Goal: Task Accomplishment & Management: Manage account settings

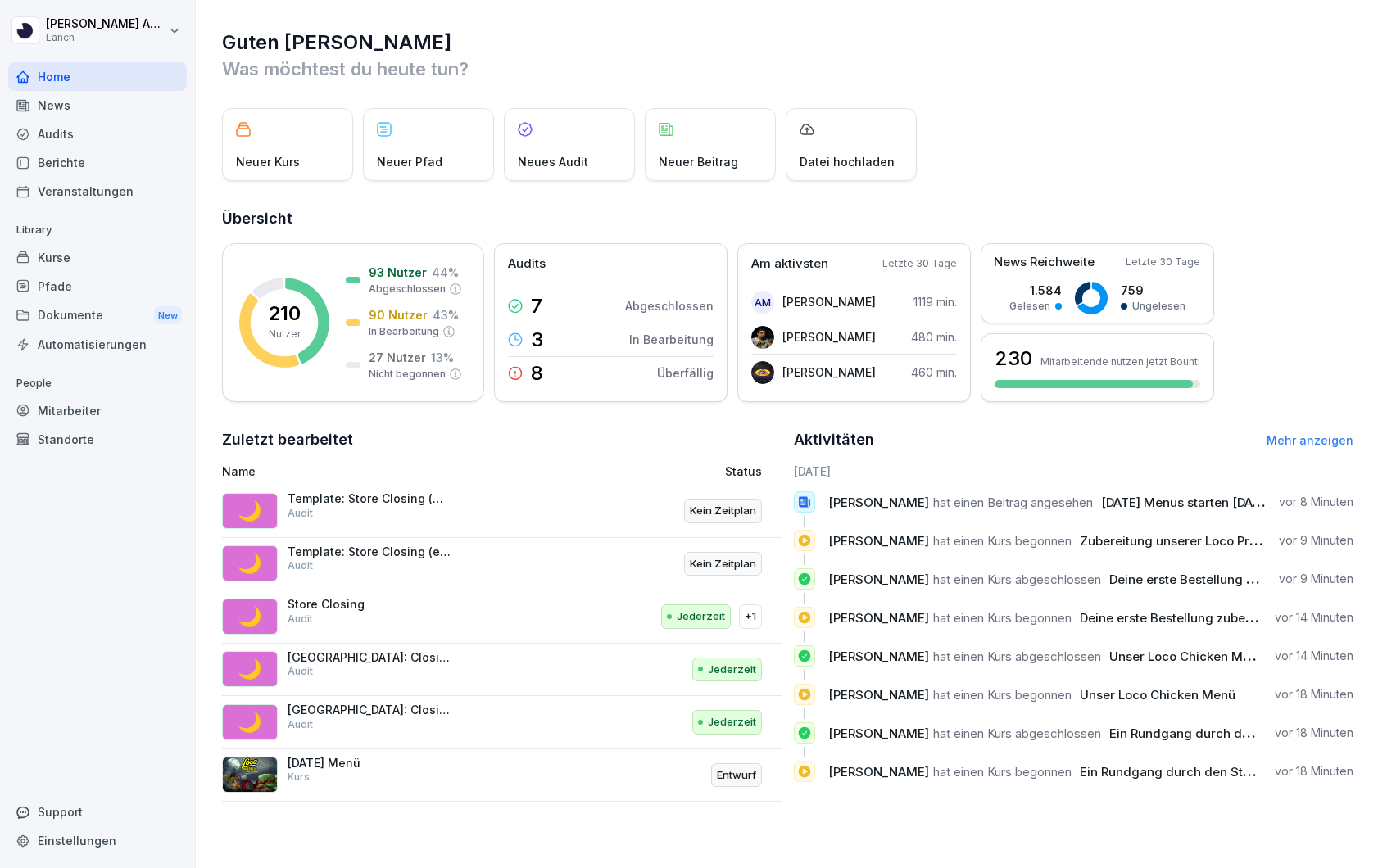
click at [70, 257] on div "Kurse" at bounding box center [97, 257] width 179 height 28
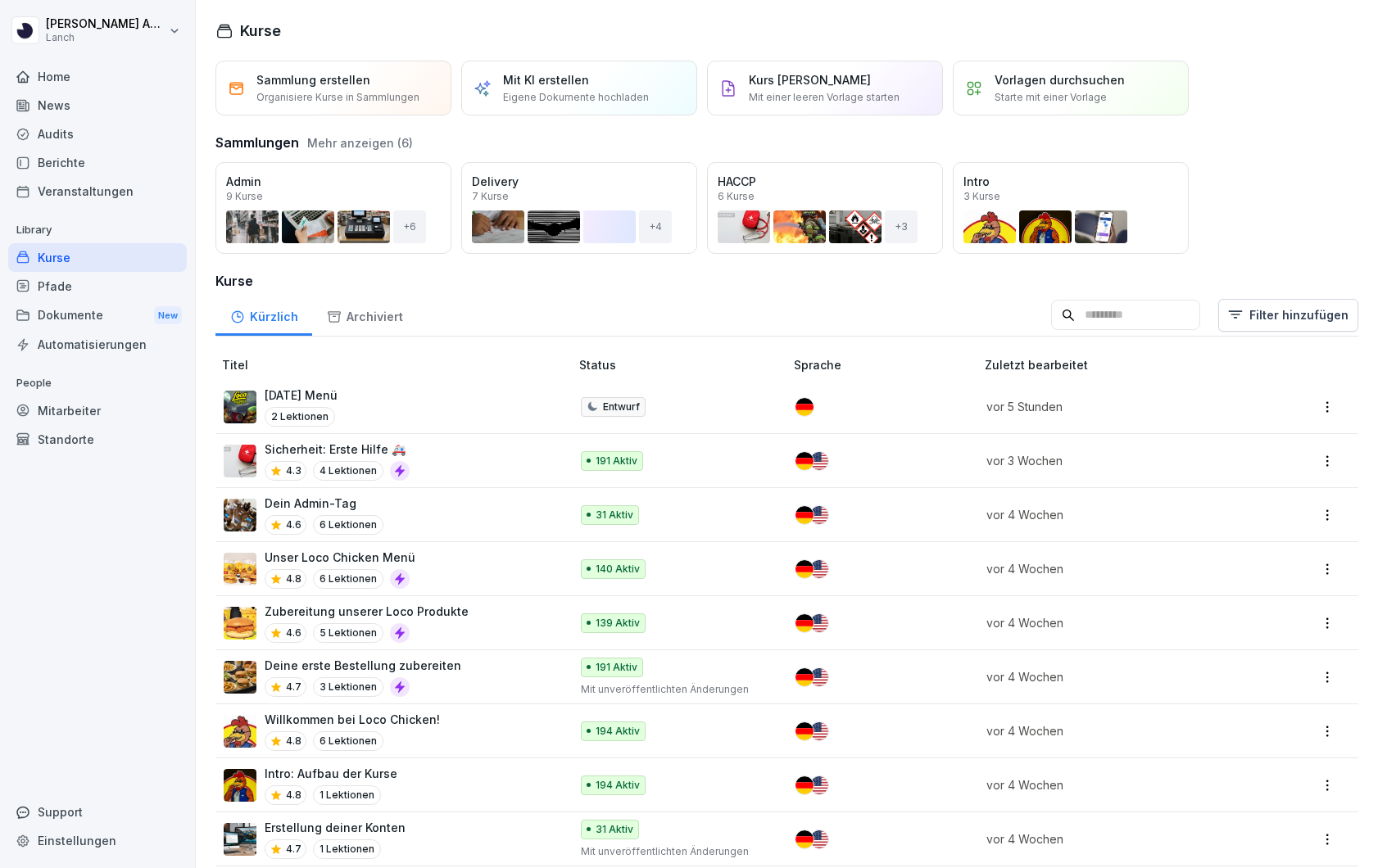
click at [1332, 405] on html "[PERSON_NAME] Lanch Home News Audits Berichte Veranstaltungen Library Kurse Pfa…" at bounding box center [689, 434] width 1378 height 868
click at [468, 395] on html "[PERSON_NAME] Lanch Home News Audits Berichte Veranstaltungen Library Kurse Pfa…" at bounding box center [689, 434] width 1378 height 868
click at [285, 397] on p "[DATE] Menü" at bounding box center [300, 396] width 73 height 17
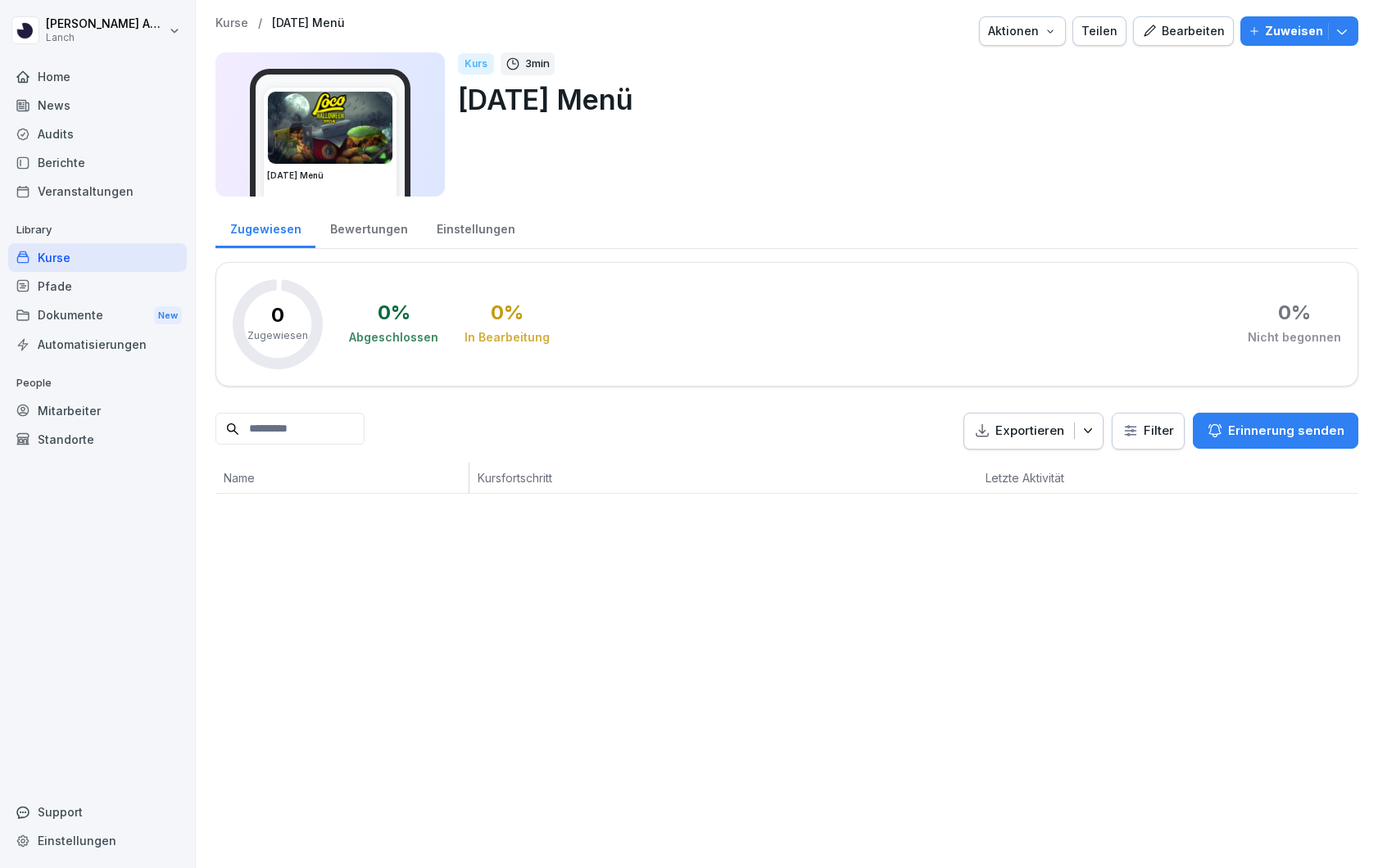
click at [1113, 33] on div "Teilen" at bounding box center [1099, 31] width 36 height 18
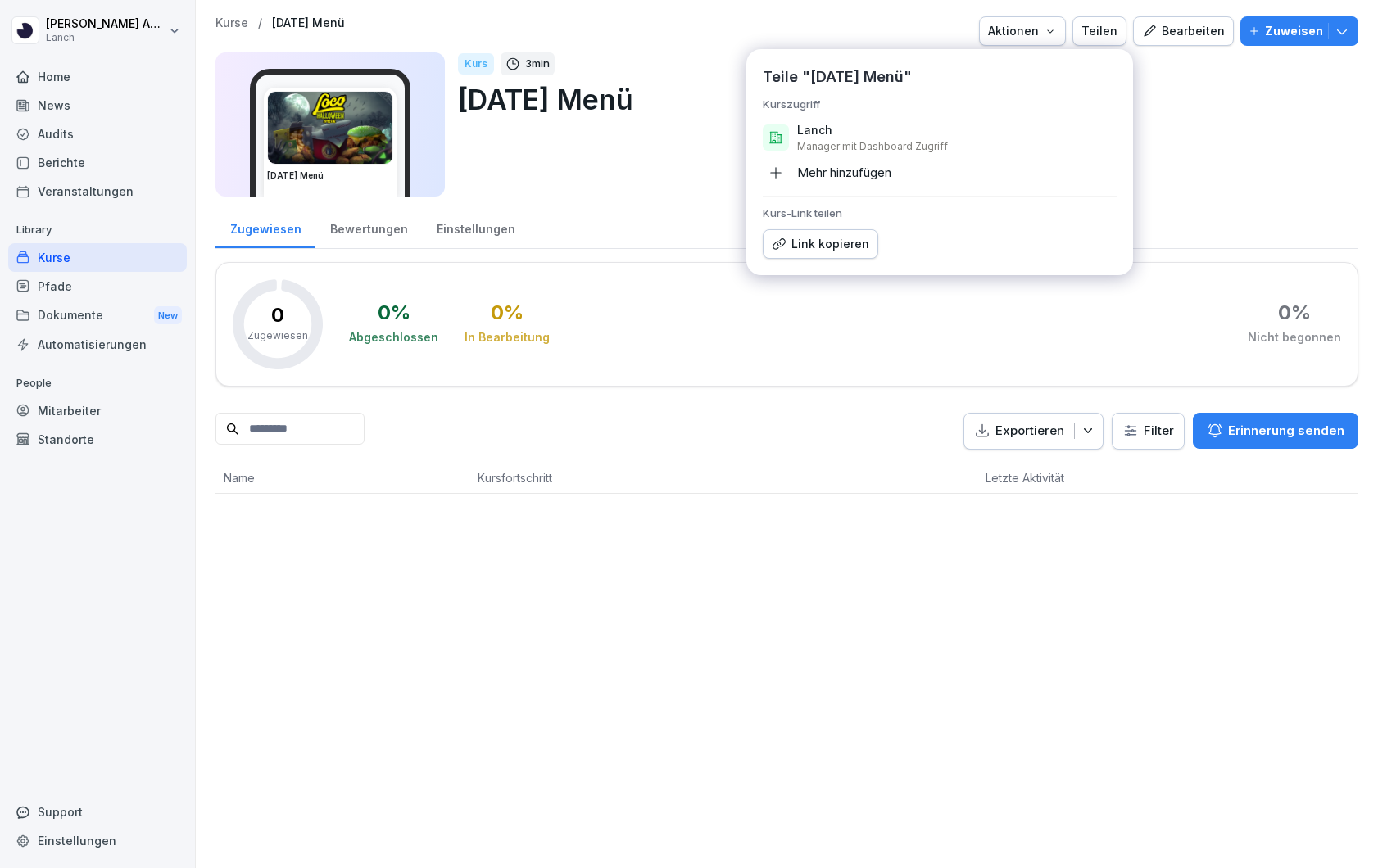
click at [820, 134] on p "Lanch" at bounding box center [815, 129] width 35 height 17
click at [667, 181] on div "Kurs 3 min Halloween Menü" at bounding box center [901, 124] width 887 height 144
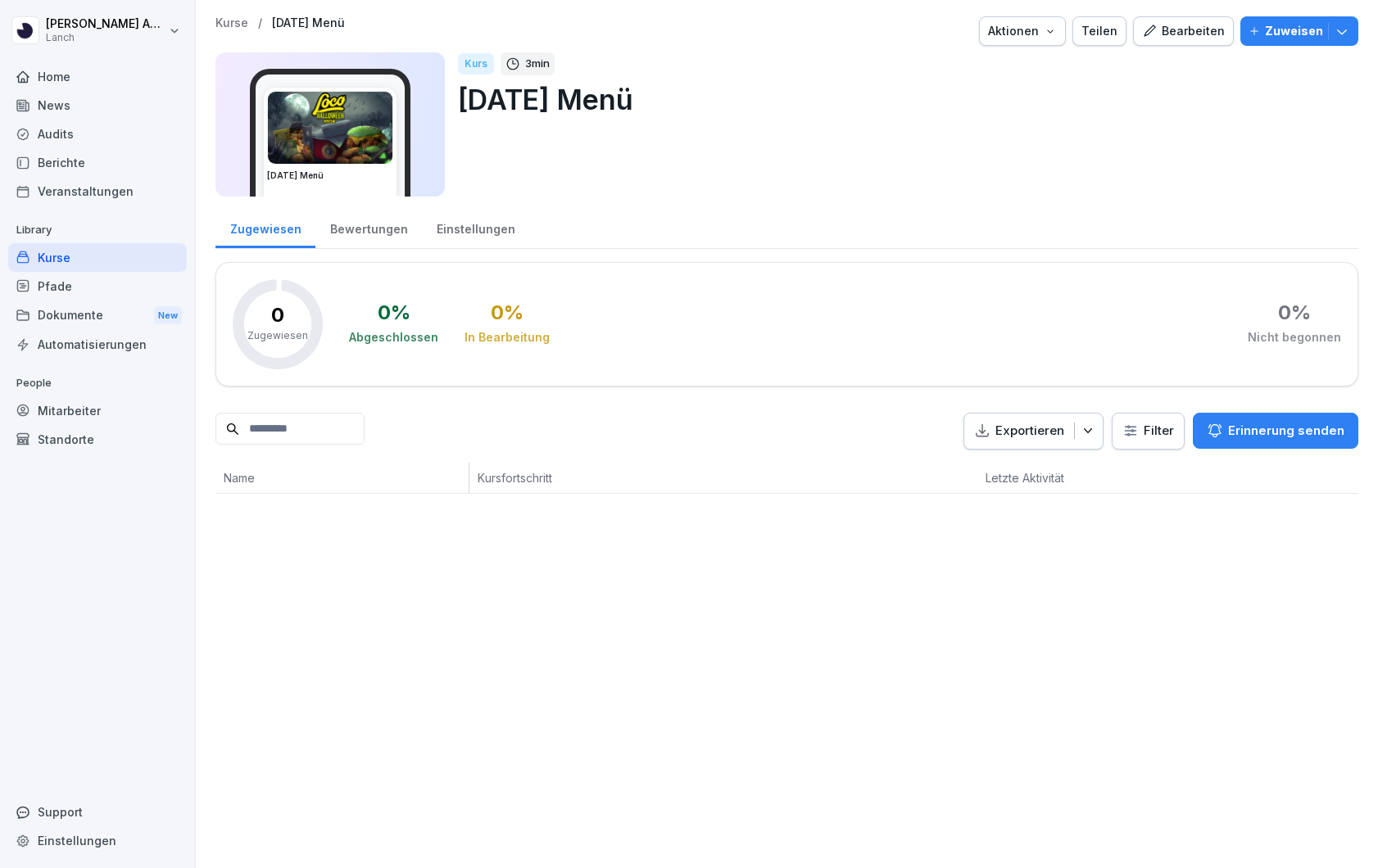
click at [1035, 34] on div "Aktionen" at bounding box center [1022, 31] width 69 height 18
click at [807, 169] on html "Jan-Luca Ahlert Lanch Home News Audits Berichte Veranstaltungen Library Kurse P…" at bounding box center [689, 434] width 1378 height 868
click at [1150, 434] on html "Jan-Luca Ahlert Lanch Home News Audits Berichte Veranstaltungen Library Kurse P…" at bounding box center [689, 434] width 1378 height 868
click at [1140, 402] on html "Jan-Luca Ahlert Lanch Home News Audits Berichte Veranstaltungen Library Kurse P…" at bounding box center [689, 434] width 1378 height 868
click at [452, 228] on div "Einstellungen" at bounding box center [476, 226] width 107 height 42
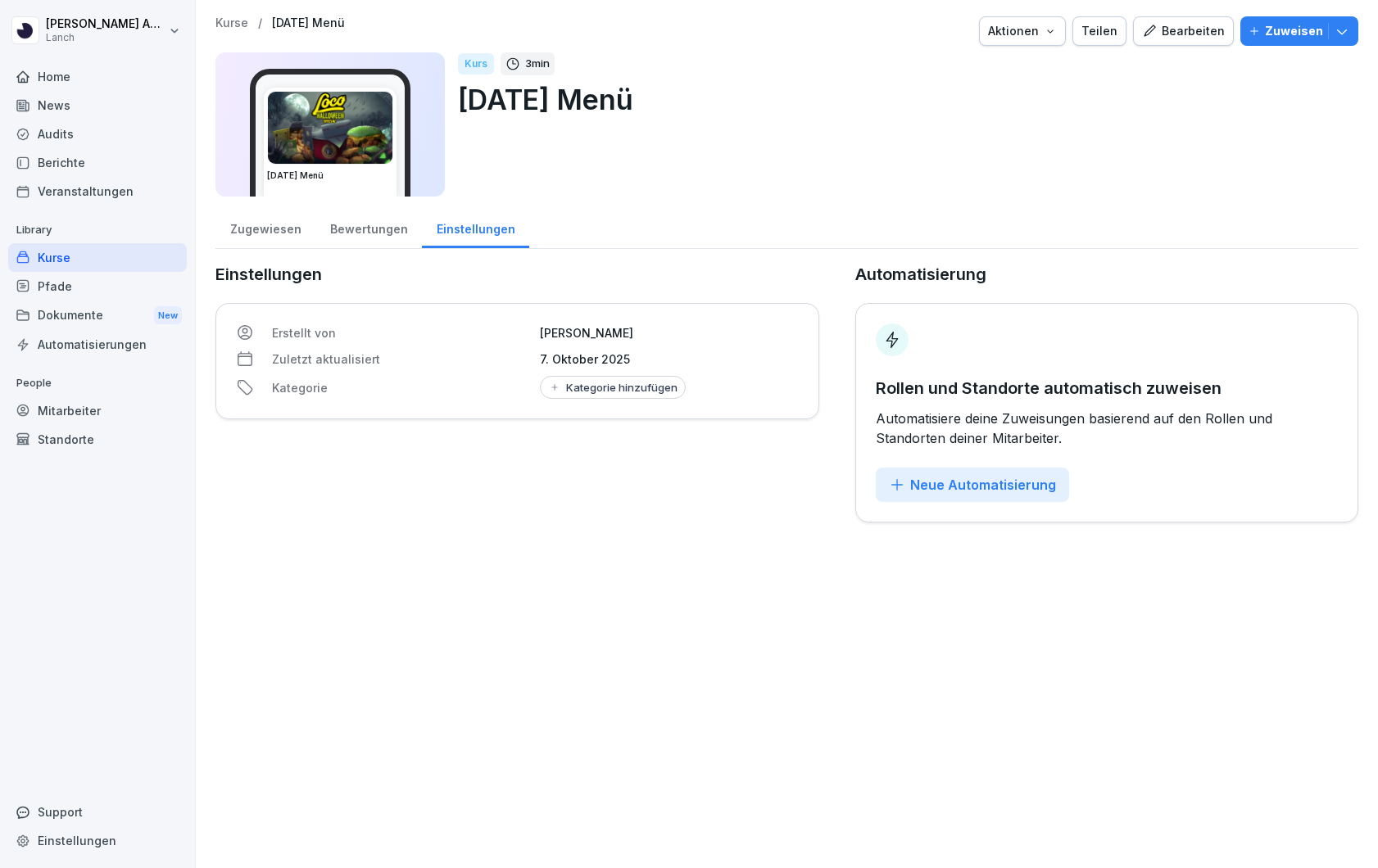
click at [901, 485] on icon "button" at bounding box center [897, 484] width 17 height 17
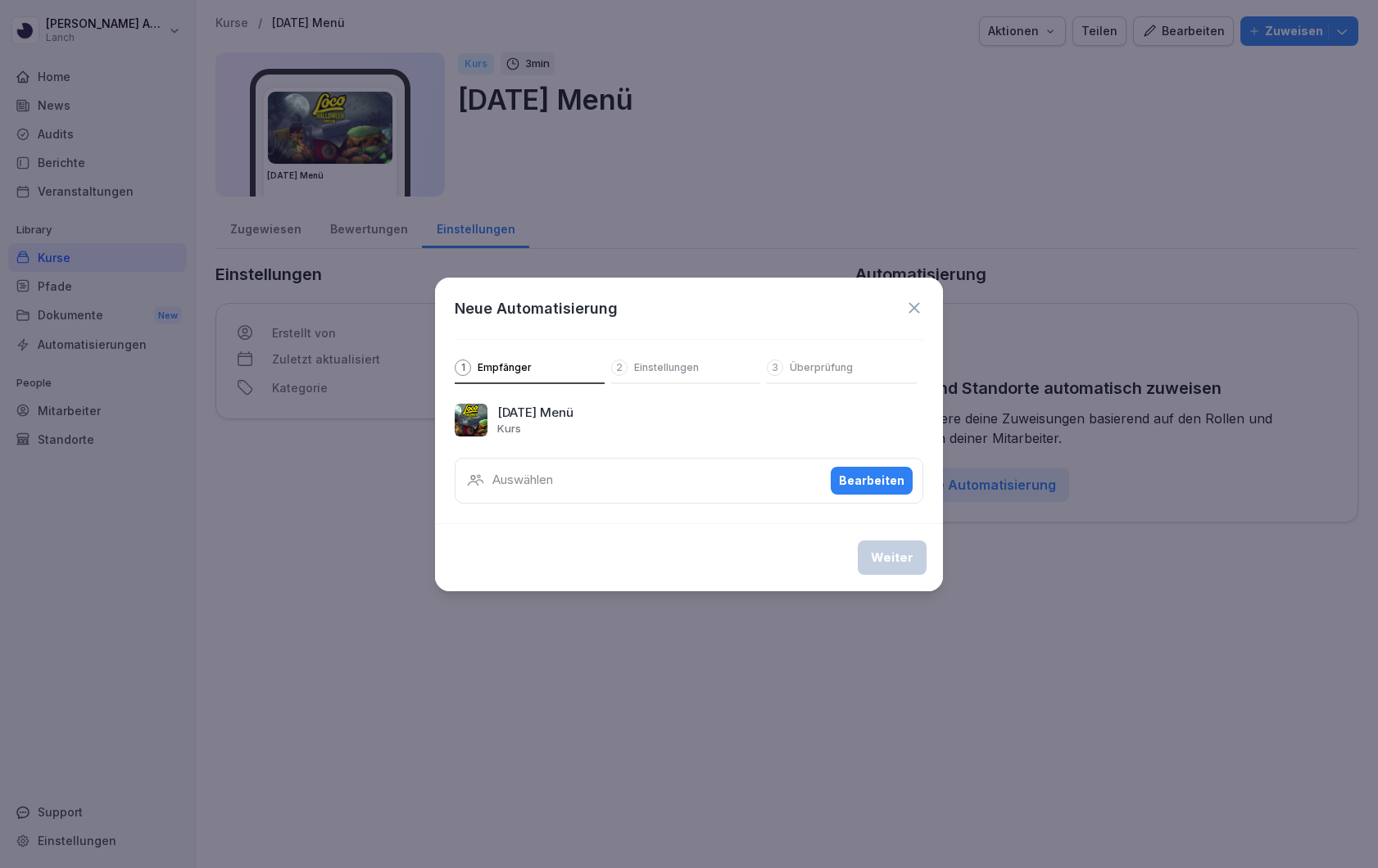
click at [625, 475] on div "Auswählen Bearbeiten" at bounding box center [689, 480] width 469 height 46
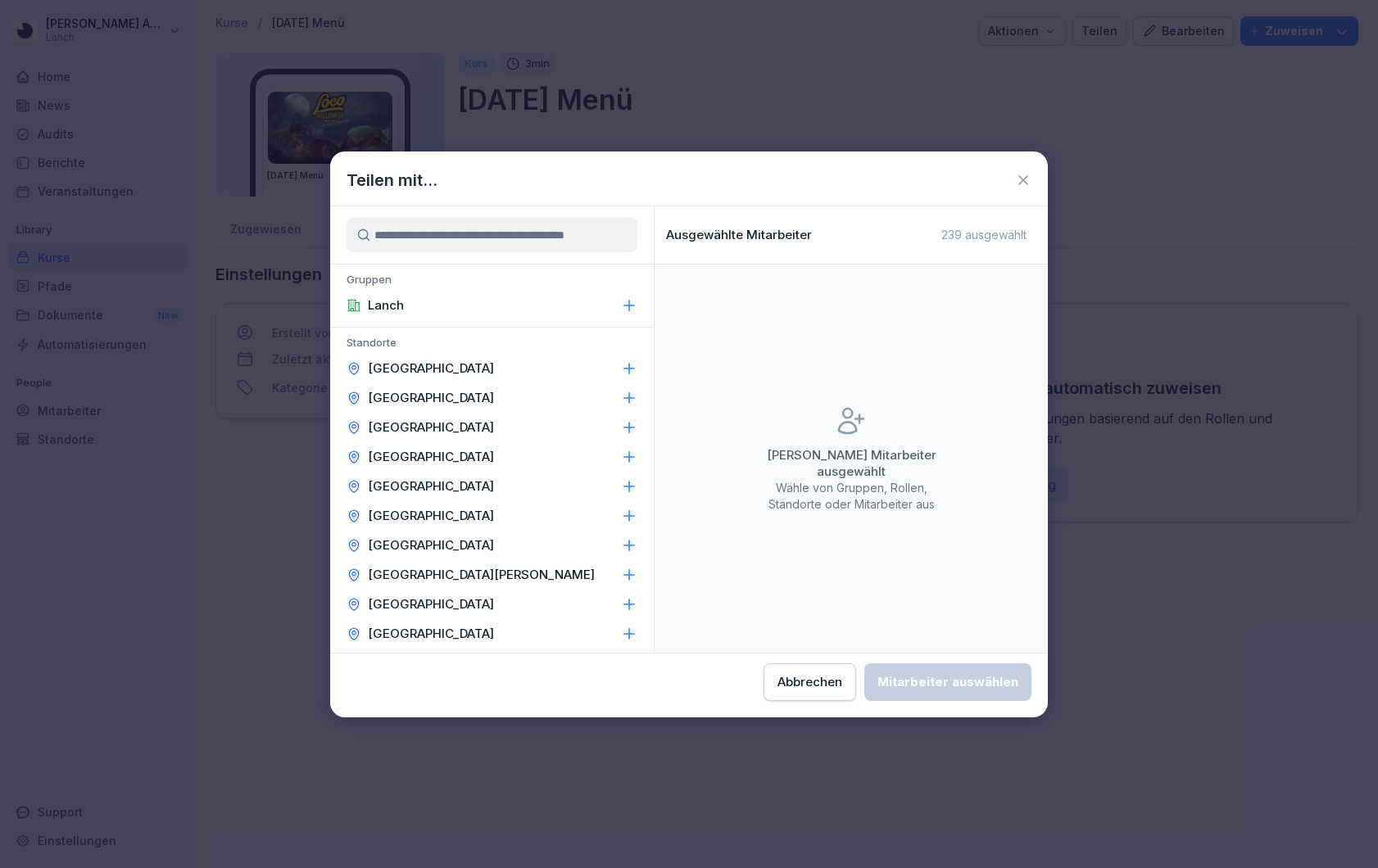
click at [629, 365] on icon at bounding box center [629, 367] width 11 height 11
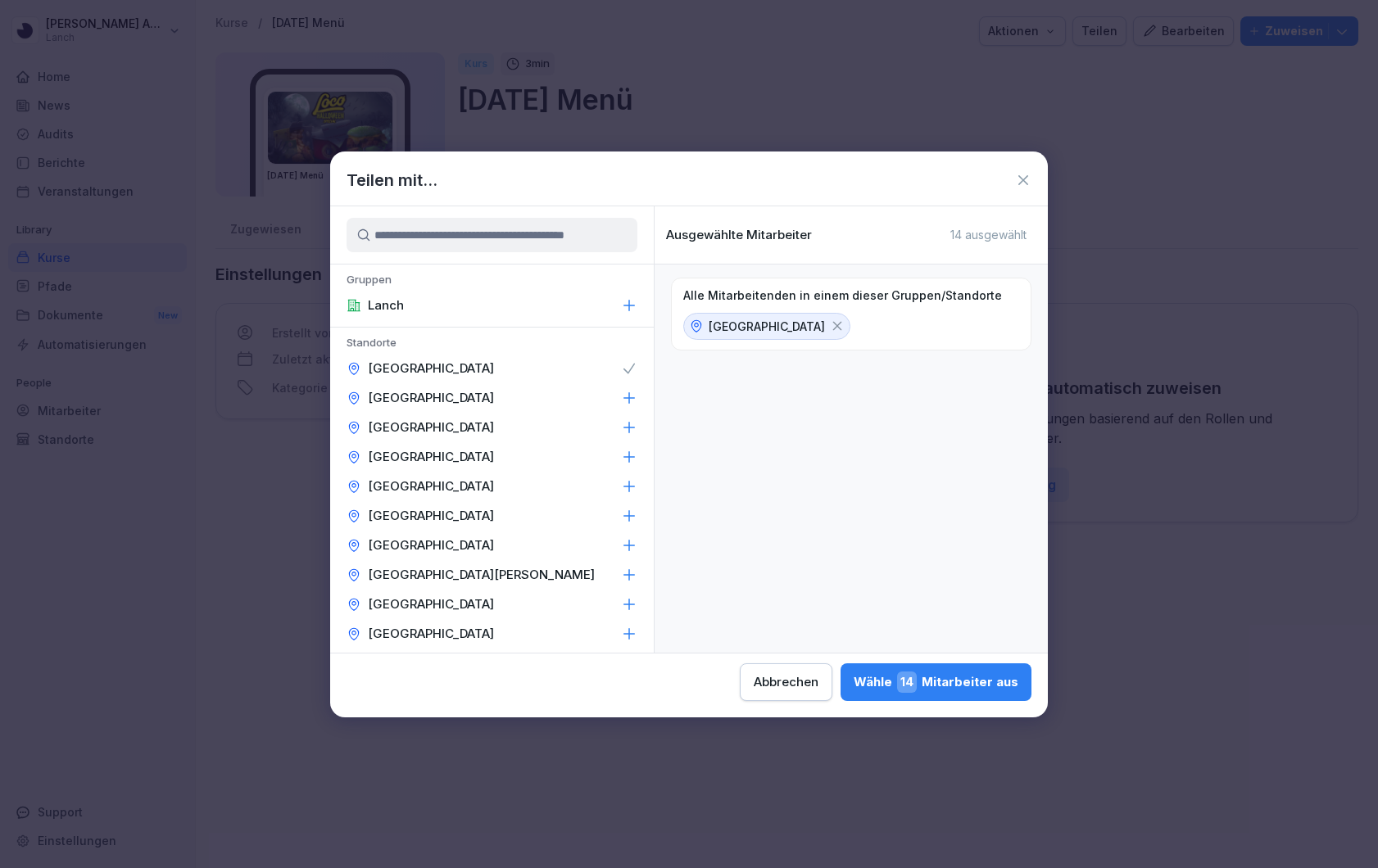
click at [629, 393] on icon at bounding box center [629, 397] width 11 height 11
click at [626, 430] on icon at bounding box center [628, 427] width 17 height 17
click at [627, 455] on icon at bounding box center [628, 457] width 17 height 17
click at [627, 480] on icon at bounding box center [628, 486] width 17 height 17
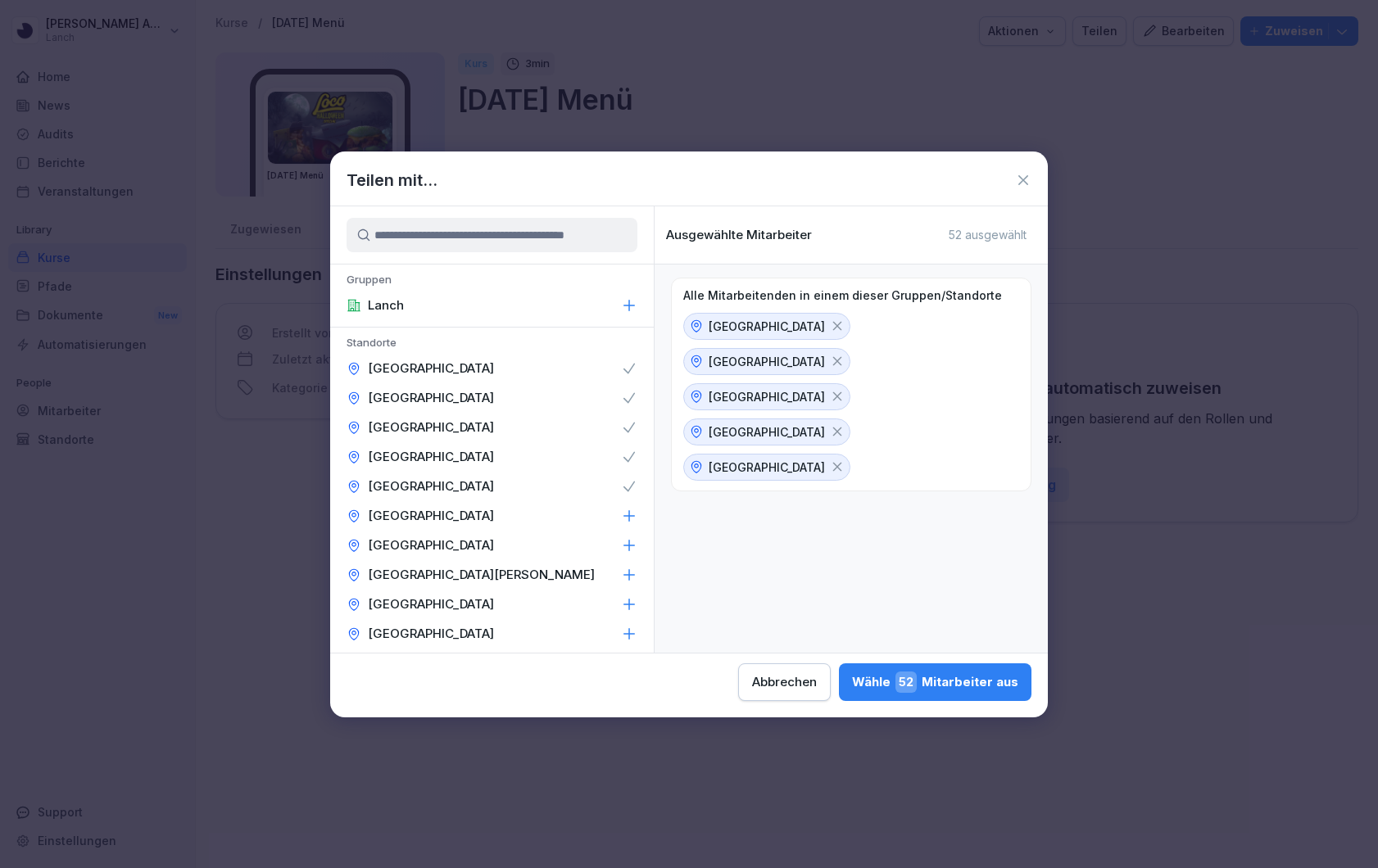
click at [627, 504] on div "Dortmund" at bounding box center [491, 515] width 324 height 29
click at [627, 539] on icon at bounding box center [628, 545] width 17 height 17
click at [626, 571] on icon at bounding box center [628, 574] width 17 height 17
click at [628, 603] on icon at bounding box center [629, 604] width 11 height 11
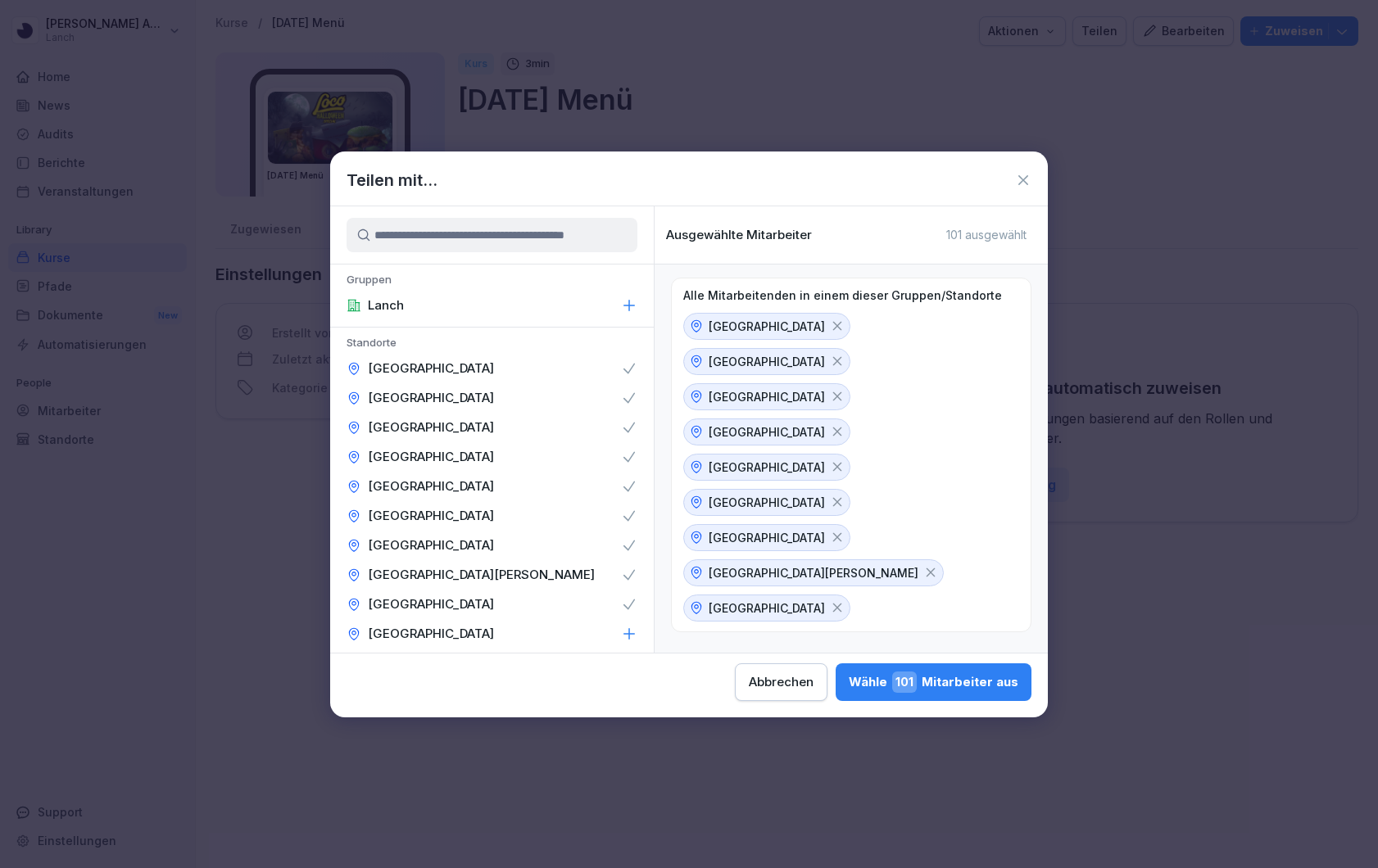
click at [629, 631] on icon at bounding box center [629, 633] width 11 height 11
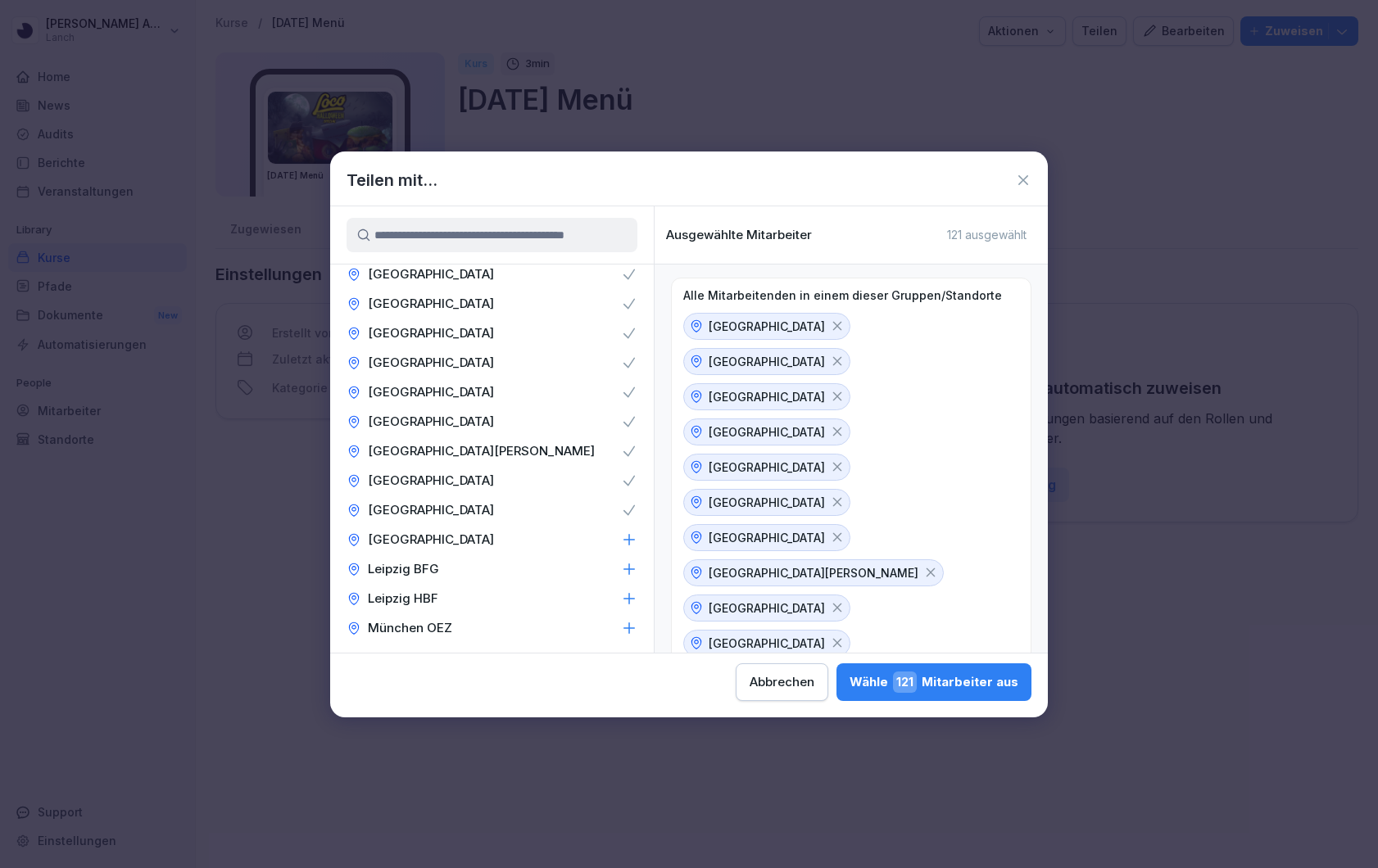
scroll to position [131, 0]
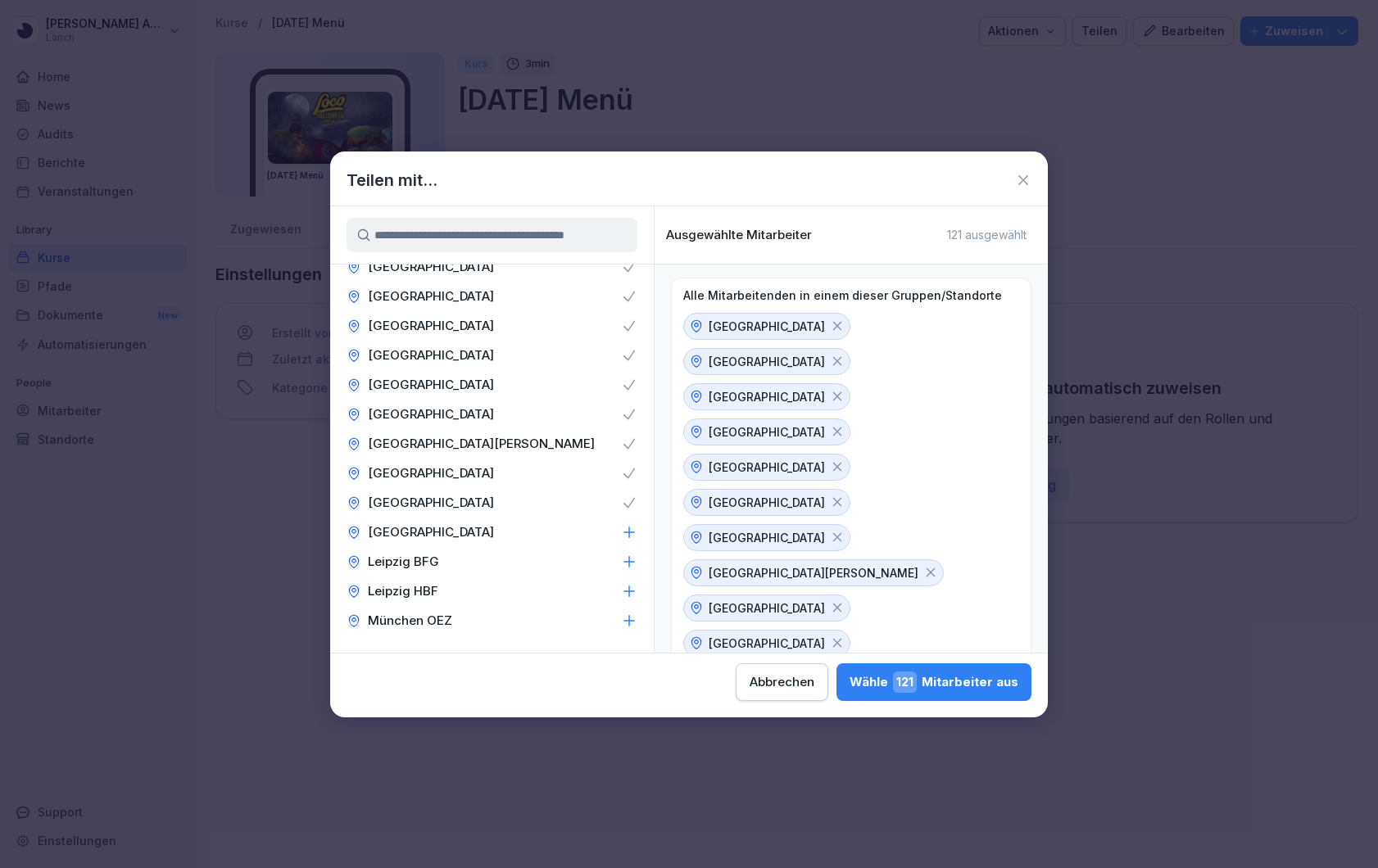
click at [628, 532] on icon at bounding box center [629, 532] width 11 height 11
click at [629, 560] on icon at bounding box center [629, 561] width 11 height 11
click at [629, 589] on icon at bounding box center [629, 590] width 11 height 11
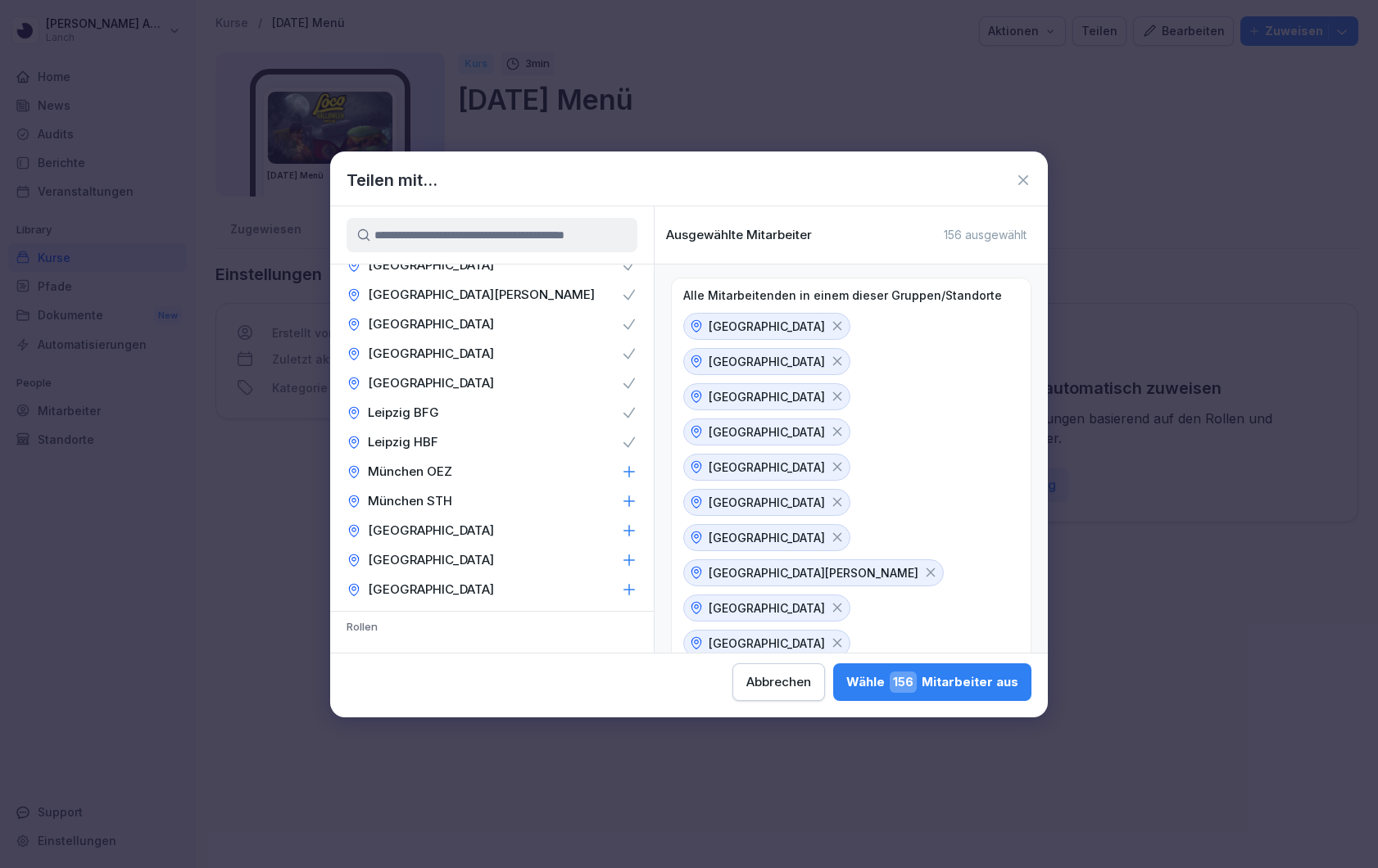
scroll to position [283, 0]
click at [630, 526] on icon at bounding box center [628, 528] width 17 height 17
click at [630, 553] on icon at bounding box center [628, 557] width 17 height 17
click at [627, 578] on icon at bounding box center [628, 586] width 17 height 17
click at [630, 495] on icon at bounding box center [628, 499] width 17 height 17
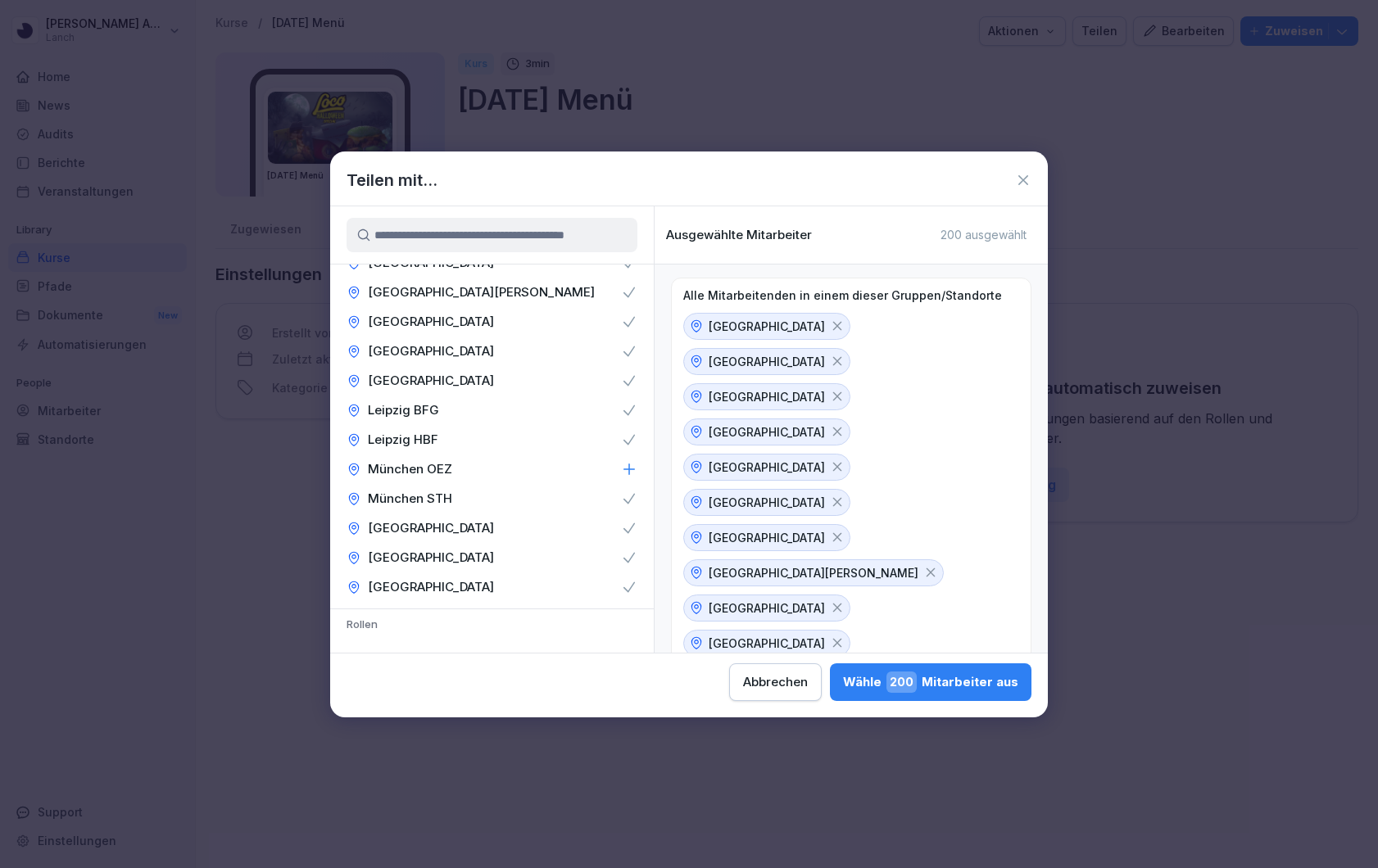
click at [630, 469] on icon at bounding box center [628, 469] width 17 height 17
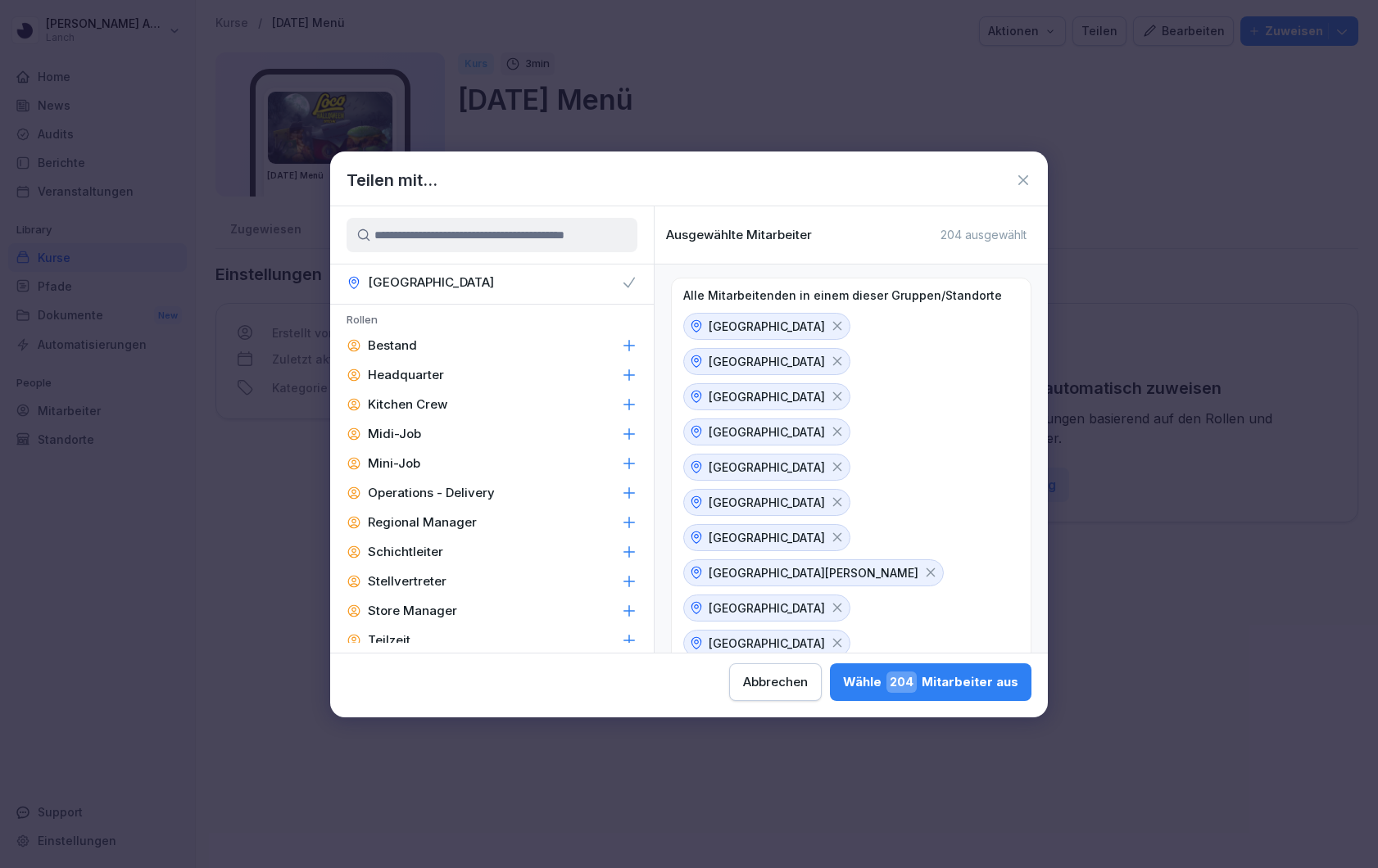
scroll to position [610, 0]
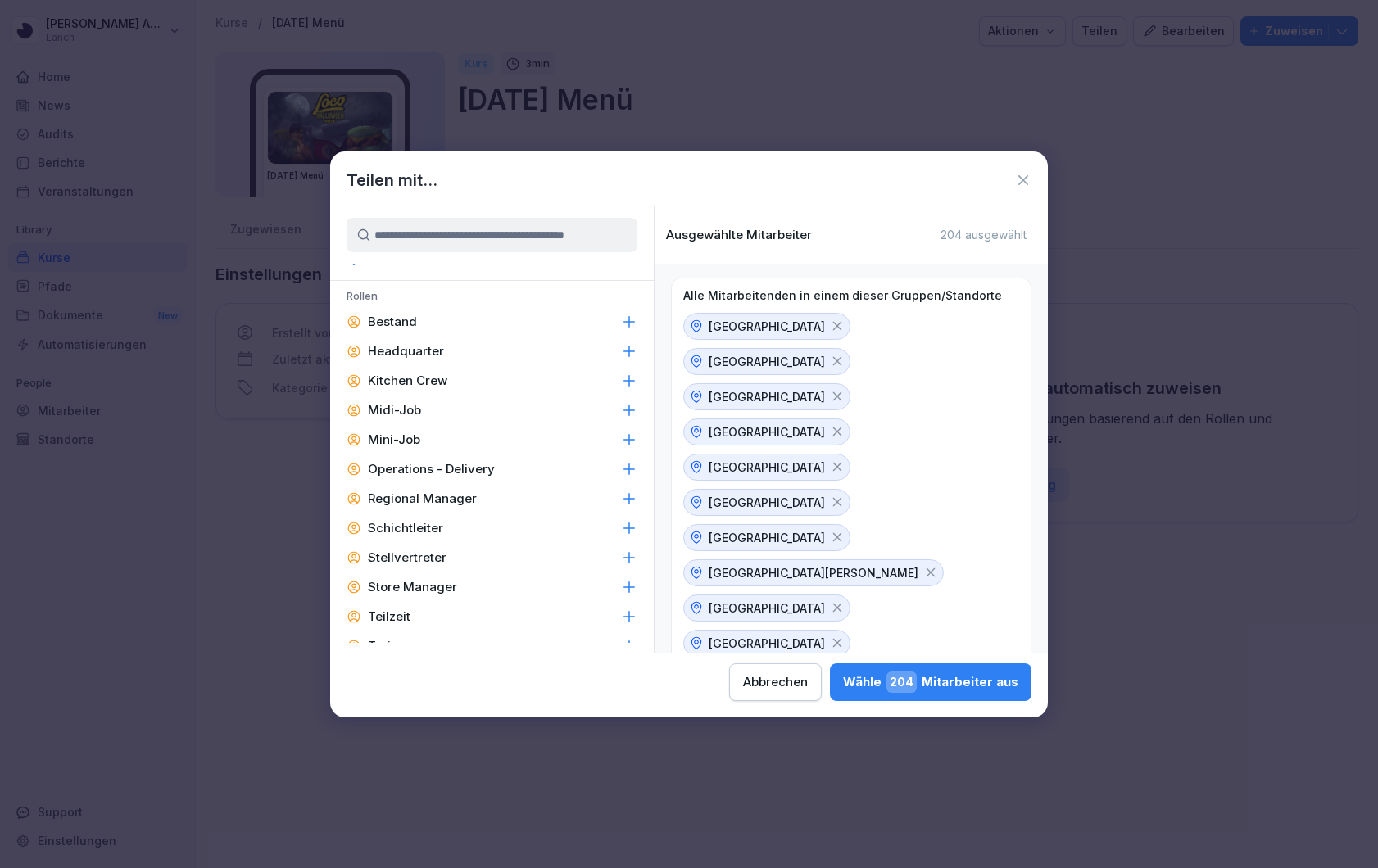
click at [625, 321] on icon at bounding box center [629, 321] width 11 height 11
click at [630, 379] on icon at bounding box center [628, 380] width 17 height 17
click at [627, 496] on icon at bounding box center [628, 499] width 17 height 17
click at [626, 527] on icon at bounding box center [628, 528] width 17 height 17
click at [627, 557] on icon at bounding box center [629, 557] width 11 height 11
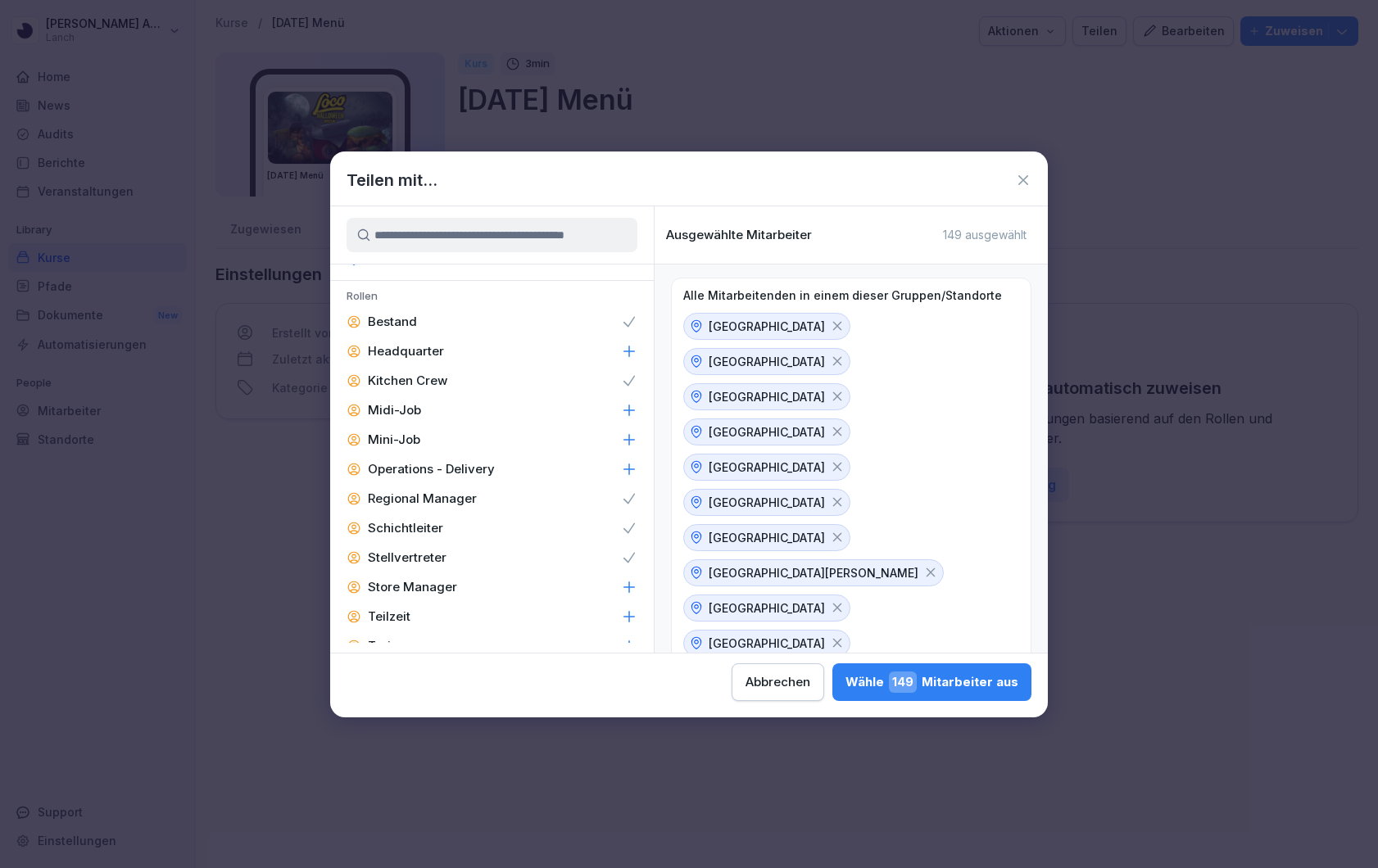
click at [627, 584] on icon at bounding box center [628, 586] width 17 height 17
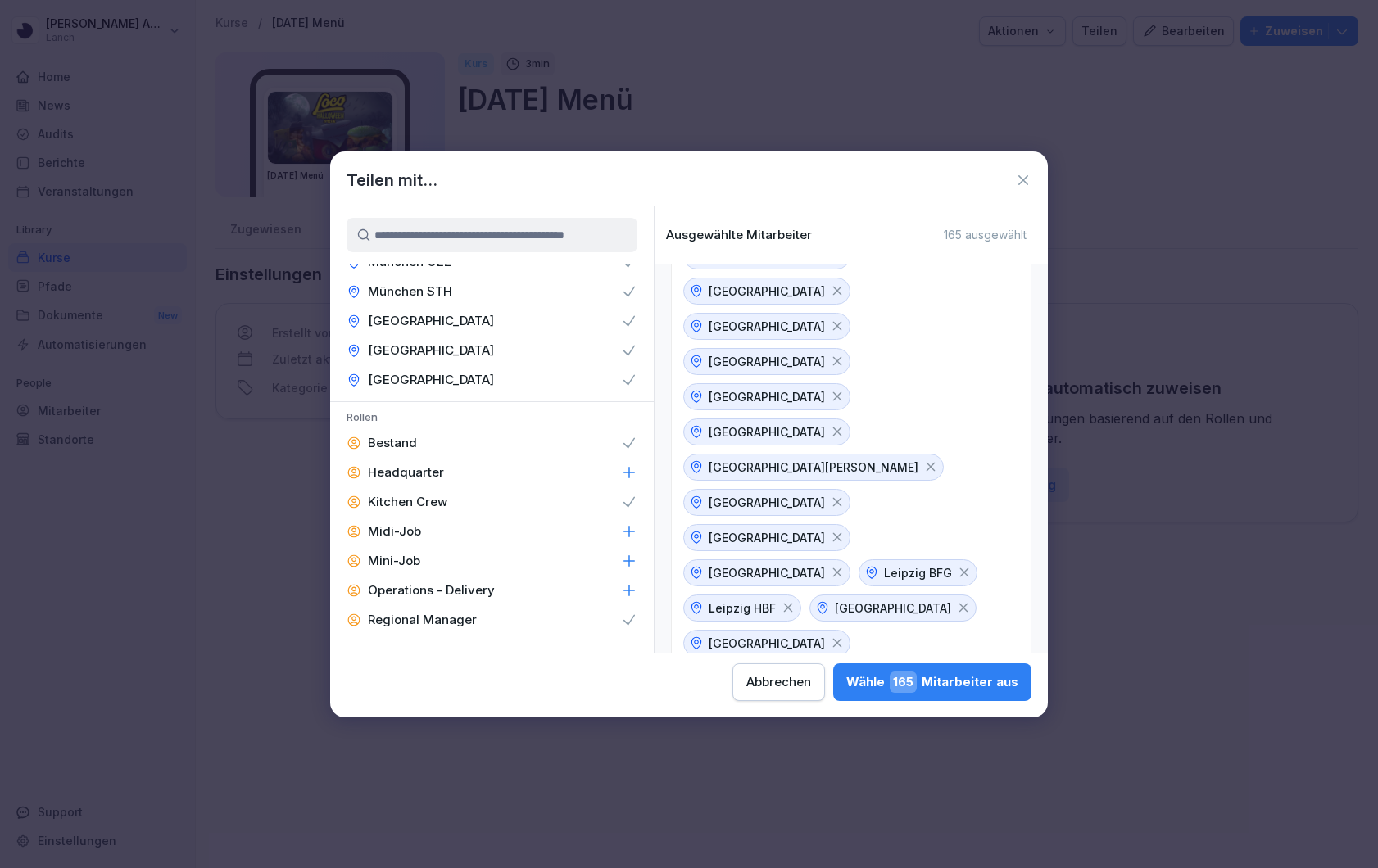
scroll to position [485, 0]
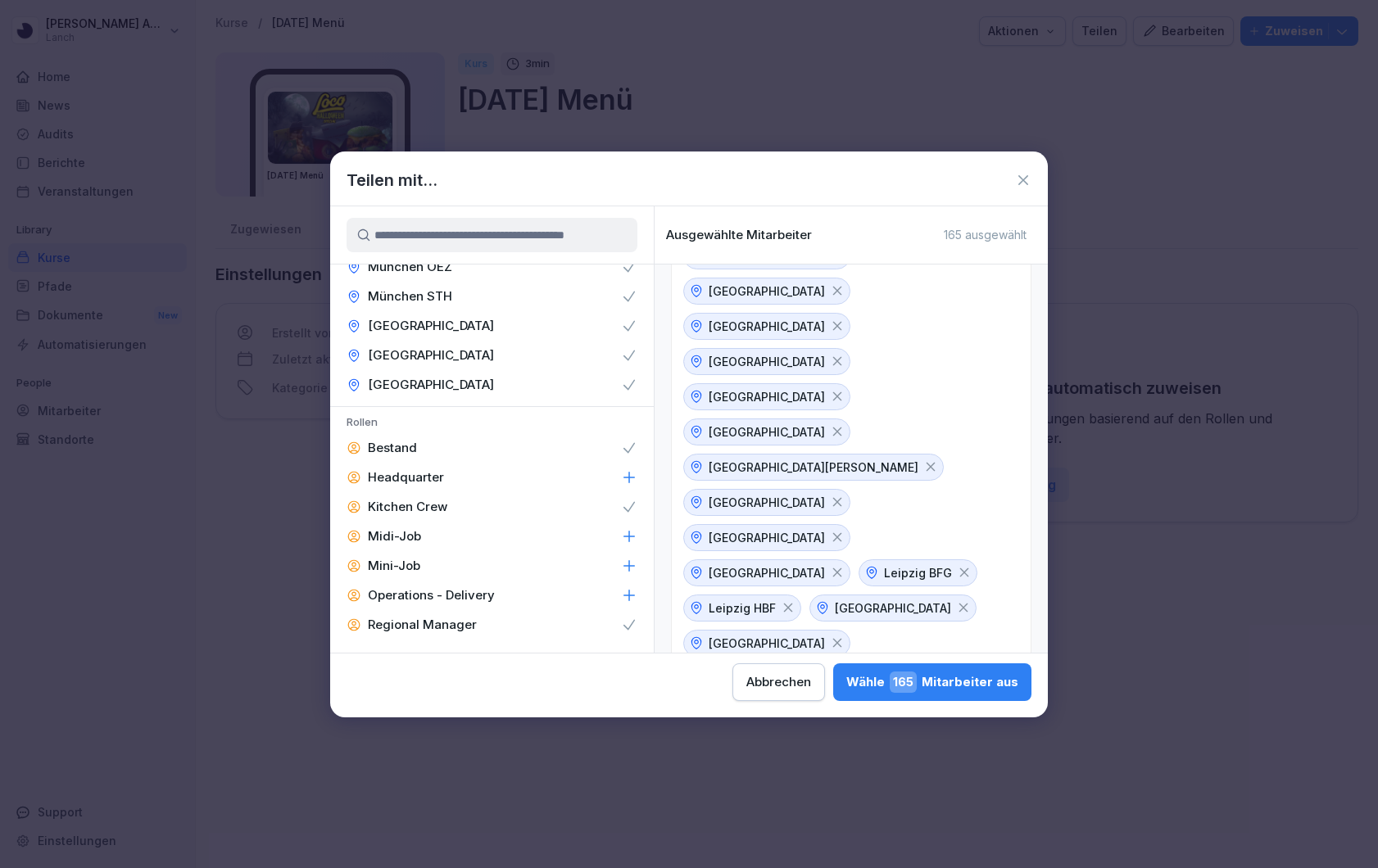
click at [935, 682] on div "Wähle 165 Mitarbeiter aus" at bounding box center [932, 682] width 172 height 21
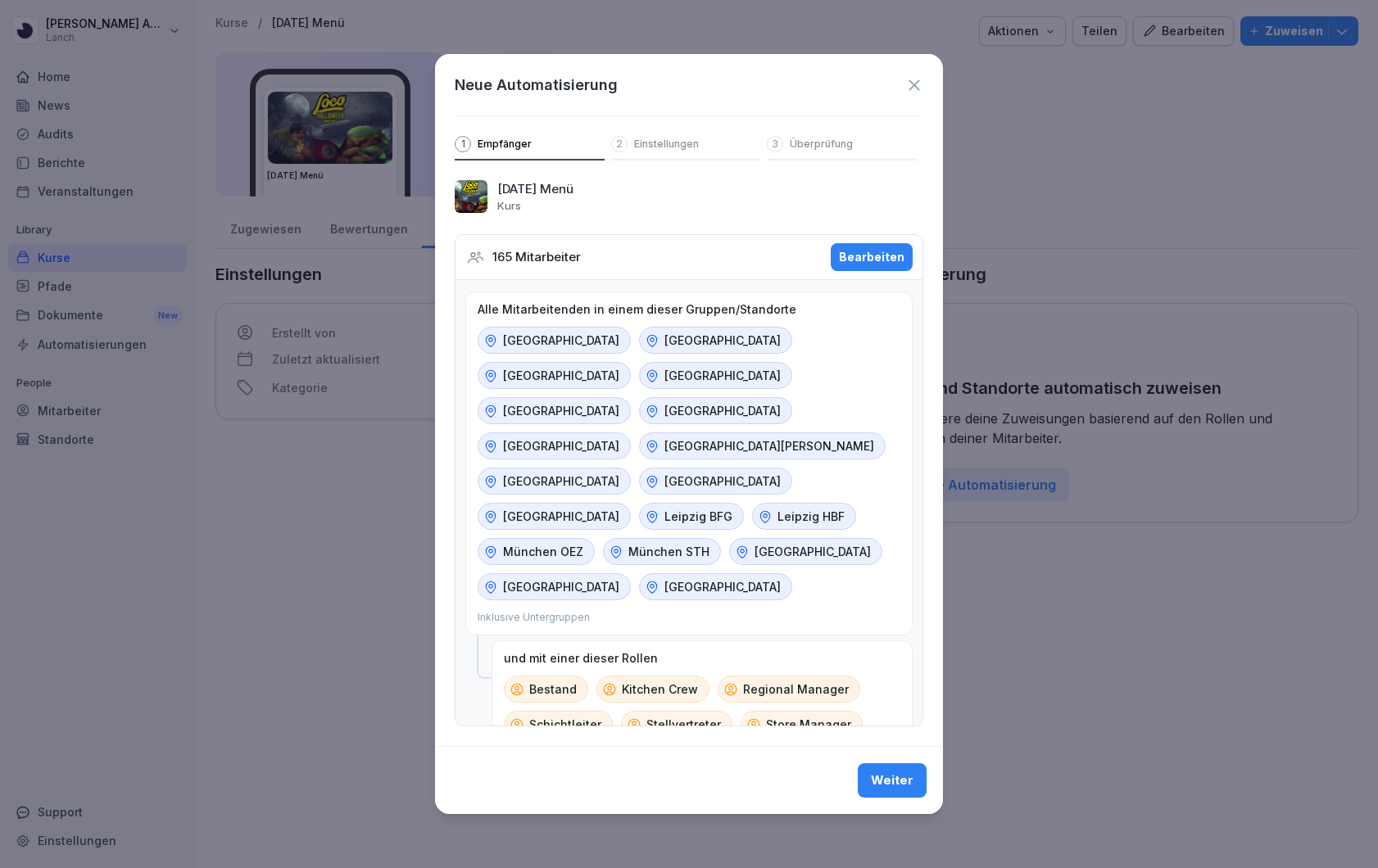
click at [885, 771] on div "Weiter" at bounding box center [892, 780] width 43 height 18
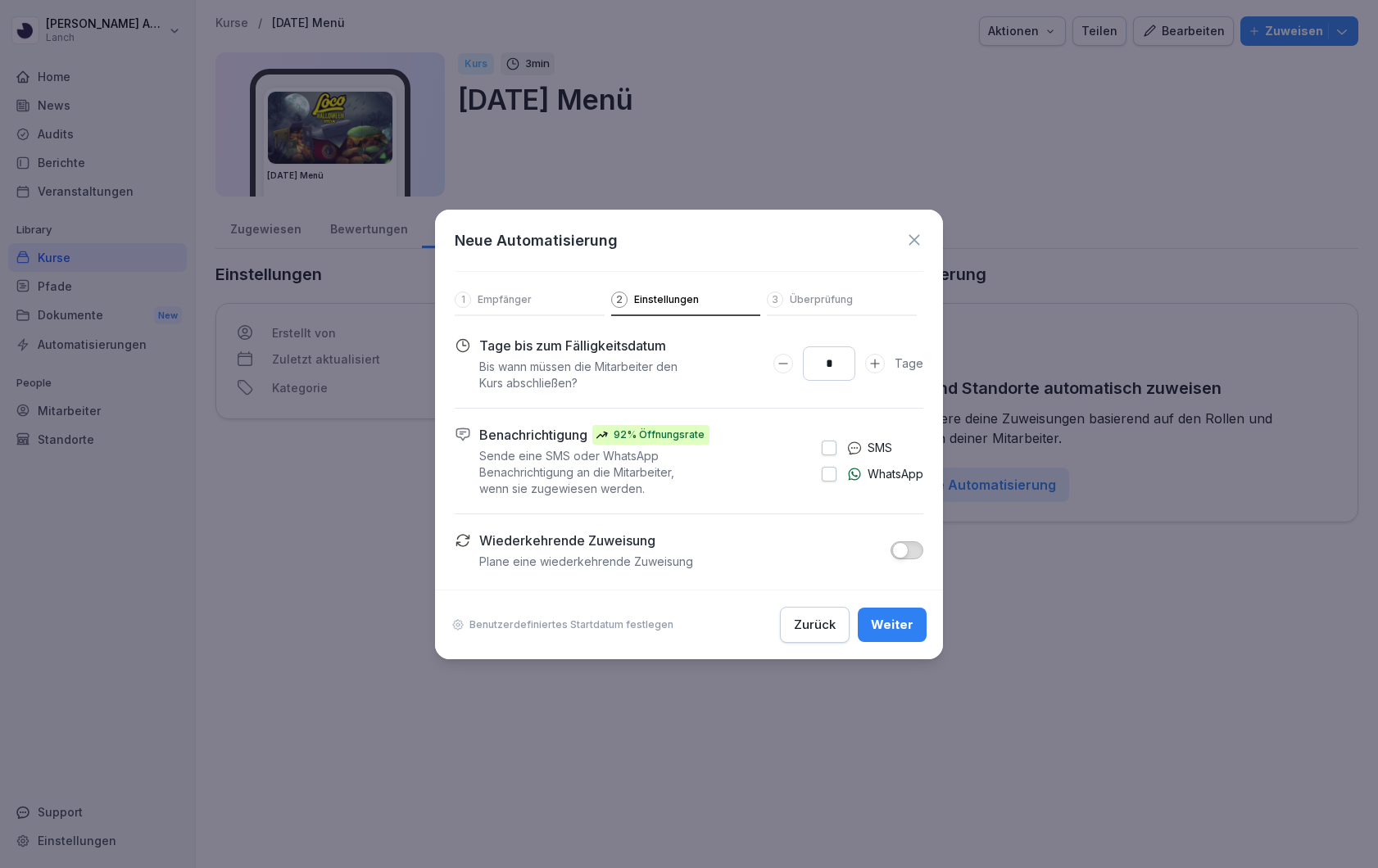
click at [788, 365] on icon "Days to complete number input verringern" at bounding box center [782, 363] width 13 height 13
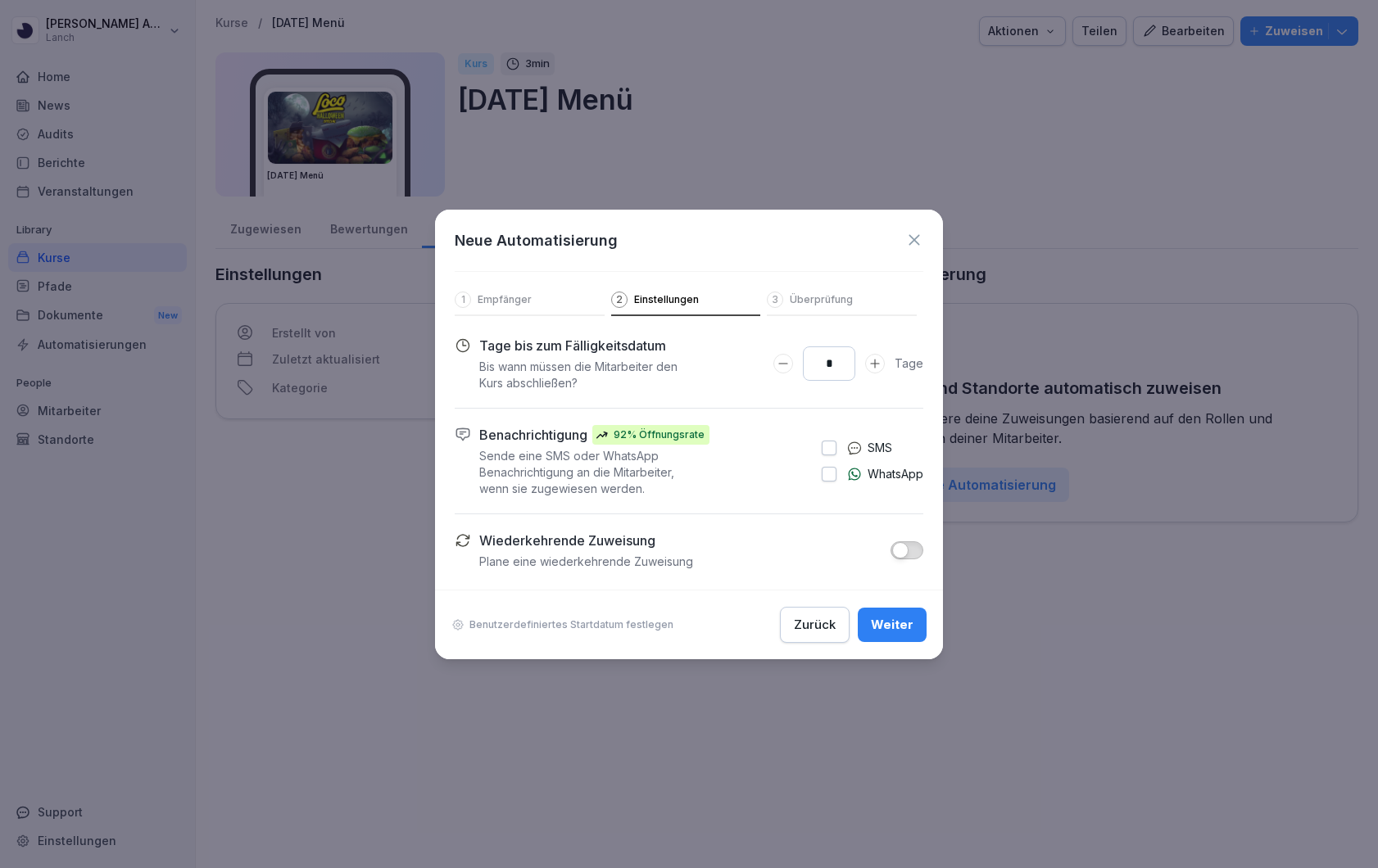
click at [876, 361] on icon "Days to complete number input erhöhen" at bounding box center [873, 363] width 9 height 9
type input "*"
click at [869, 365] on icon "Days to complete number input erhöhen" at bounding box center [874, 363] width 13 height 13
click at [815, 383] on div "* Tage" at bounding box center [808, 363] width 230 height 55
click at [828, 453] on button "button" at bounding box center [829, 447] width 15 height 15
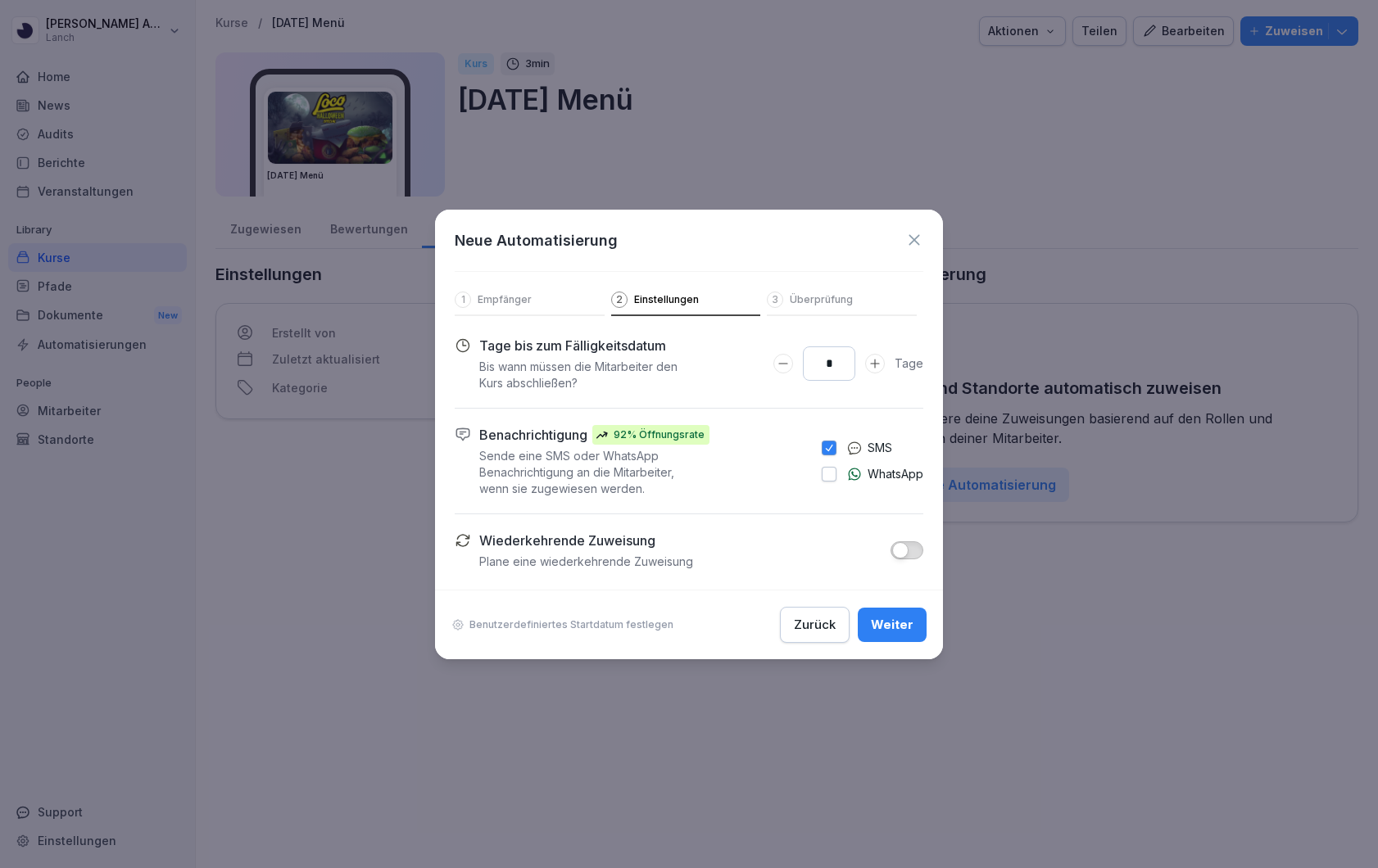
click at [892, 627] on div "Weiter" at bounding box center [892, 624] width 43 height 18
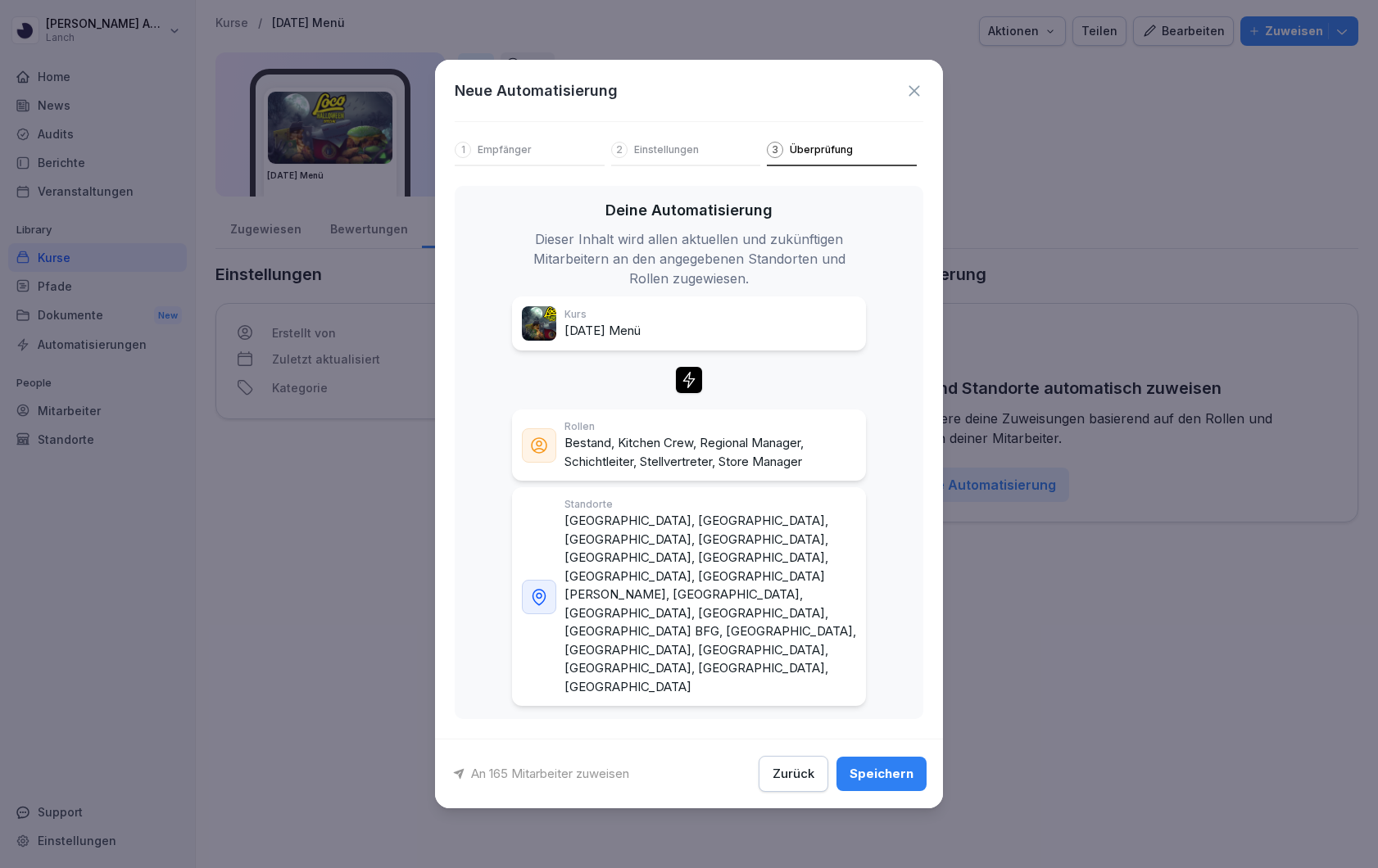
click at [869, 765] on div "Speichern" at bounding box center [881, 774] width 64 height 18
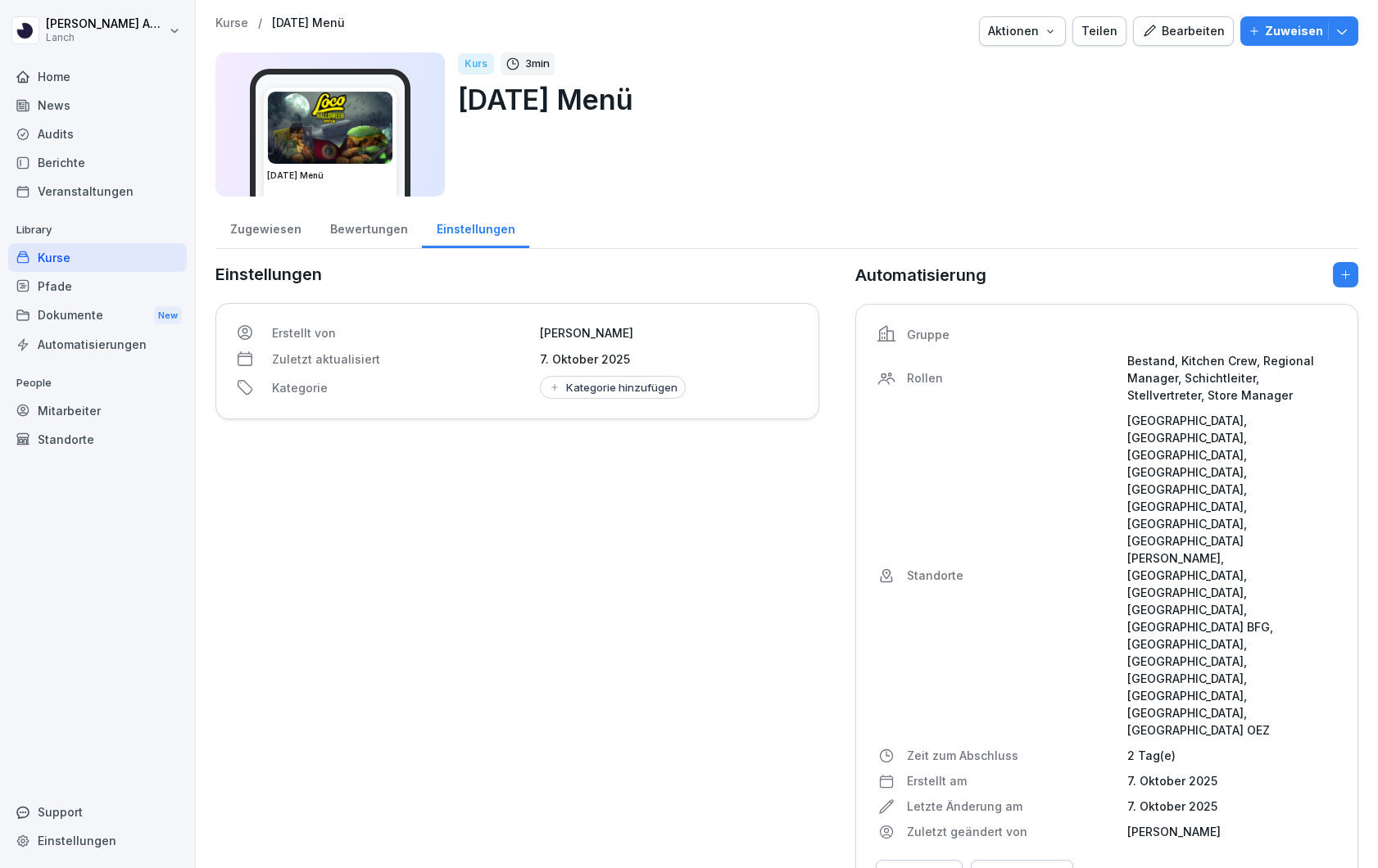
click at [261, 231] on div "Zugewiesen" at bounding box center [265, 226] width 100 height 42
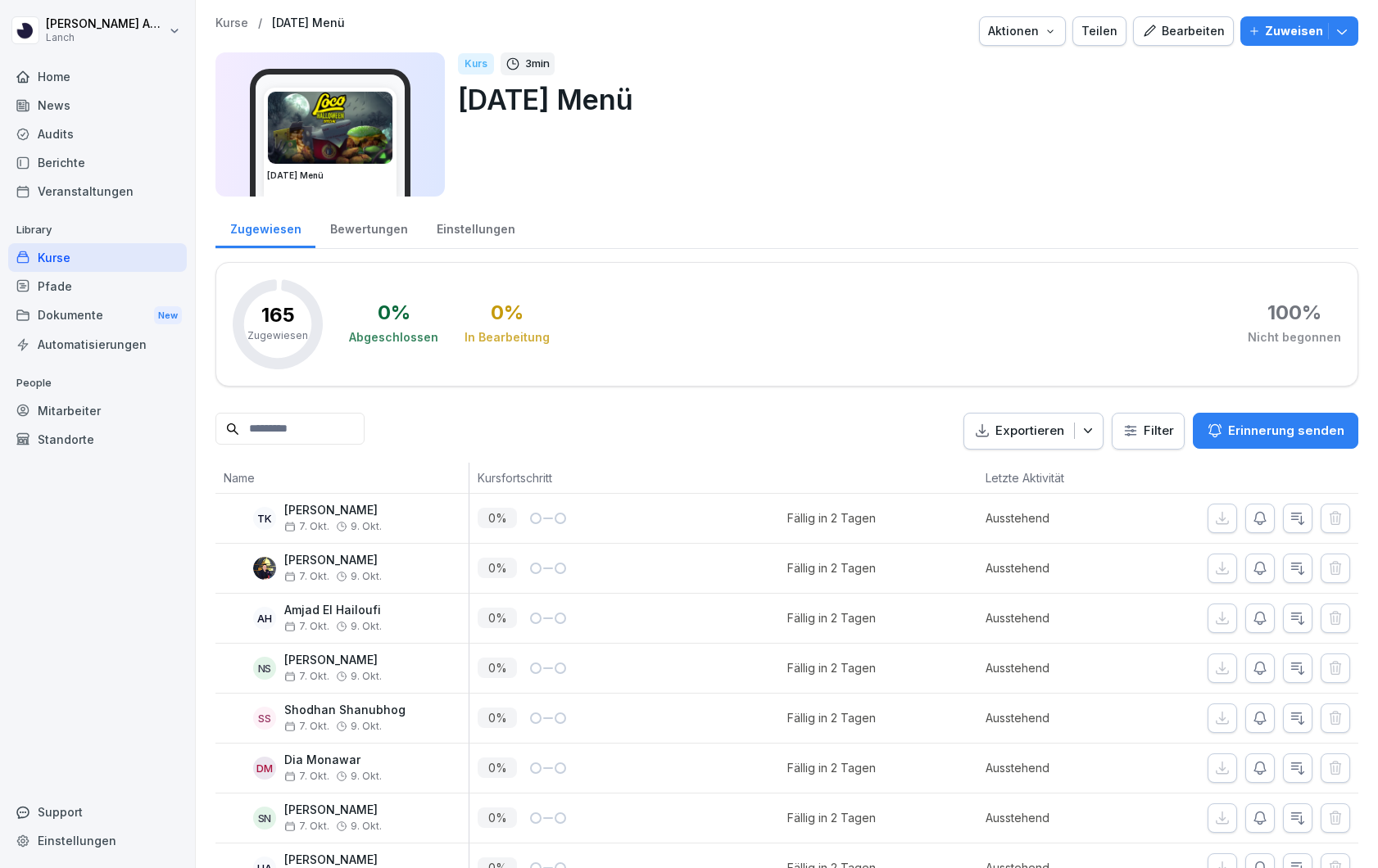
click at [53, 80] on div "Home" at bounding box center [97, 76] width 179 height 28
